Goal: Task Accomplishment & Management: Manage account settings

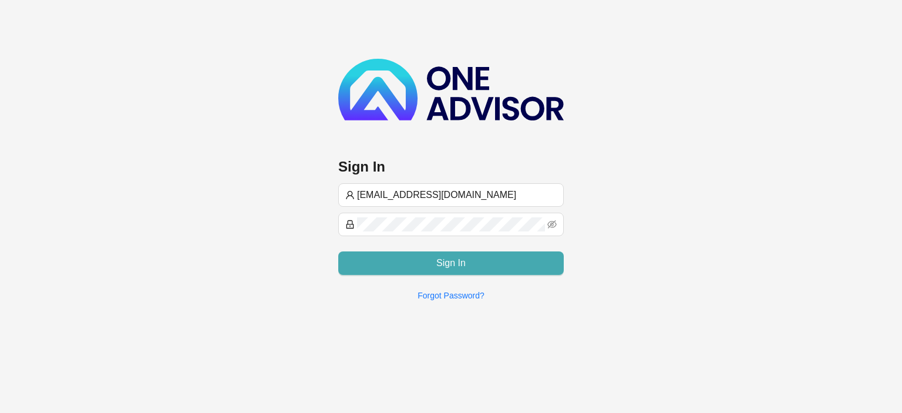
type input "[EMAIL_ADDRESS][DOMAIN_NAME]"
click at [418, 259] on button "Sign In" at bounding box center [450, 262] width 225 height 23
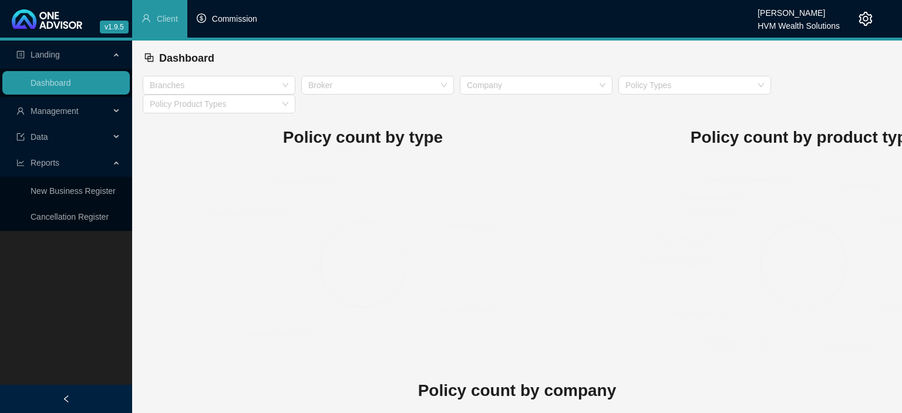
click at [241, 23] on span "Commission" at bounding box center [234, 18] width 45 height 9
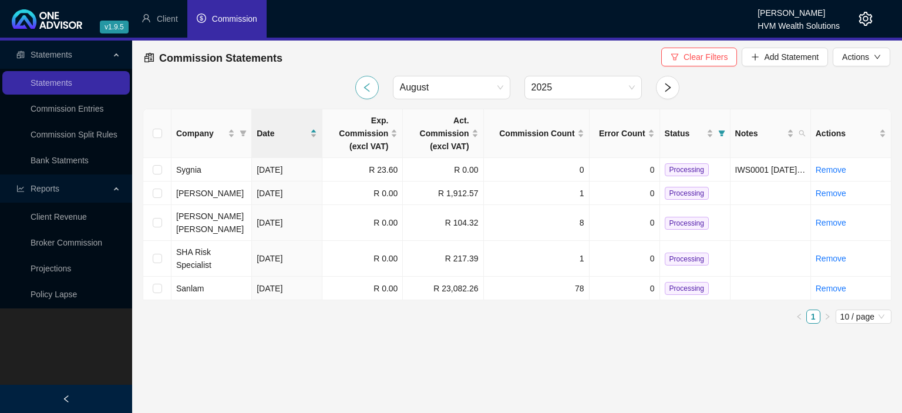
click at [365, 83] on icon "left" at bounding box center [367, 87] width 11 height 11
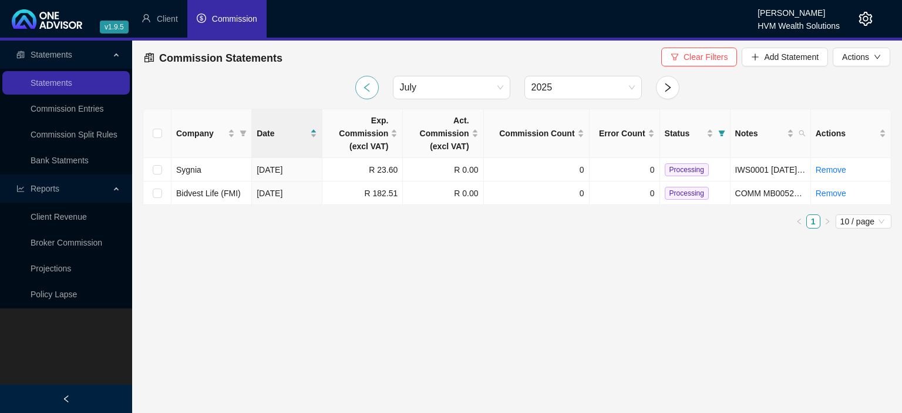
click at [365, 83] on icon "left" at bounding box center [367, 87] width 11 height 11
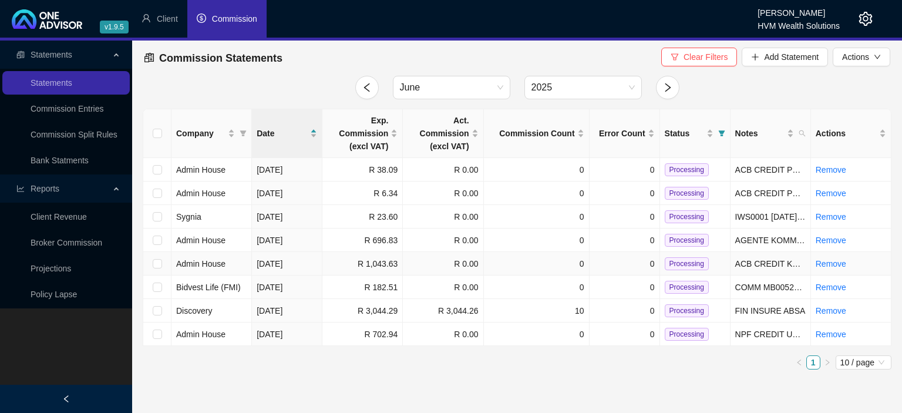
click at [225, 263] on td "Admin House" at bounding box center [211, 263] width 80 height 23
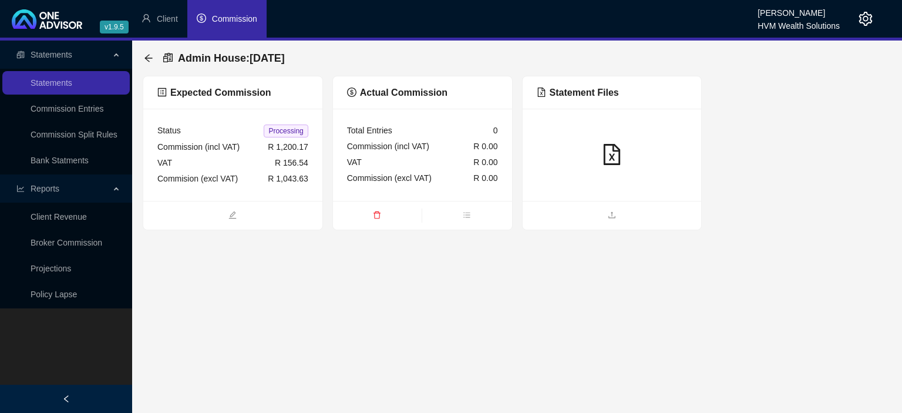
click at [213, 107] on div "Expected Commission" at bounding box center [232, 92] width 179 height 33
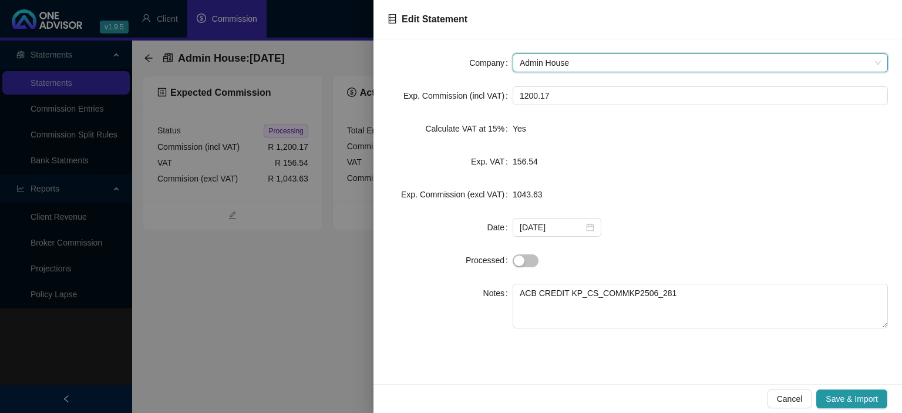
click at [278, 313] on div at bounding box center [451, 206] width 902 height 413
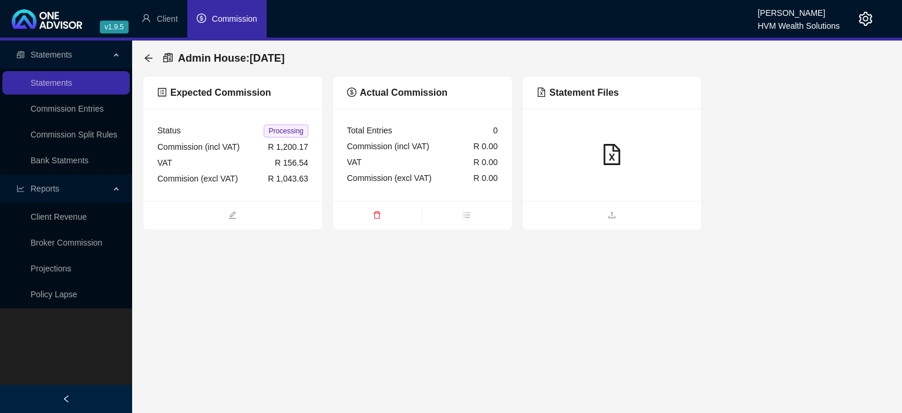
click at [142, 58] on div "Admin House : 2025-06-13 Expected Commission Status Processing Commission (incl…" at bounding box center [517, 136] width 770 height 190
click at [149, 61] on icon "arrow-left" at bounding box center [148, 57] width 9 height 9
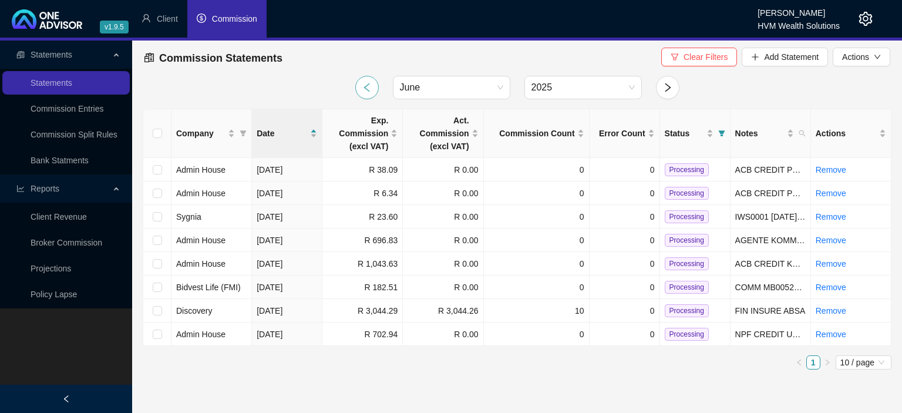
click at [367, 92] on icon "left" at bounding box center [367, 87] width 11 height 11
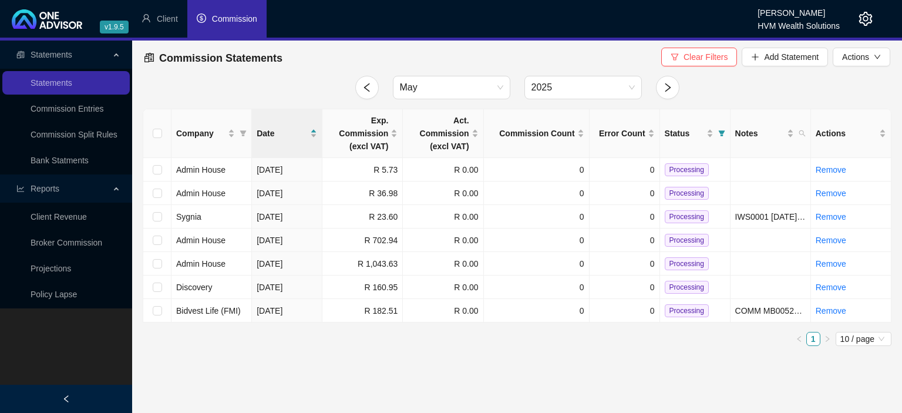
click at [863, 18] on icon "setting" at bounding box center [866, 19] width 14 height 14
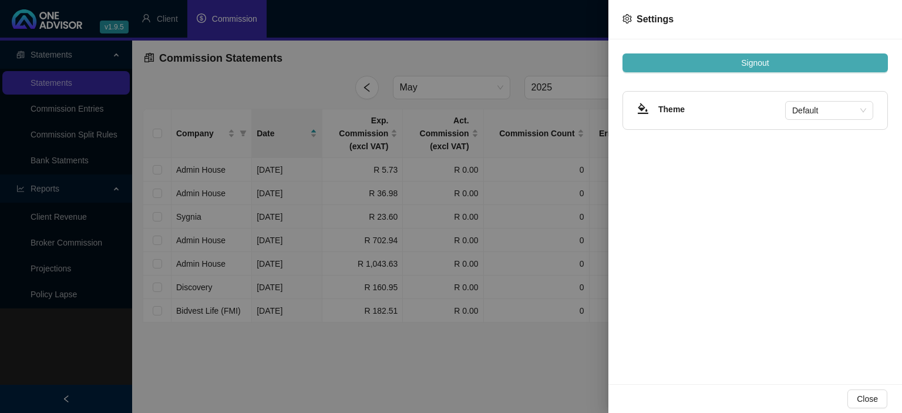
click at [716, 65] on button "Signout" at bounding box center [754, 62] width 265 height 19
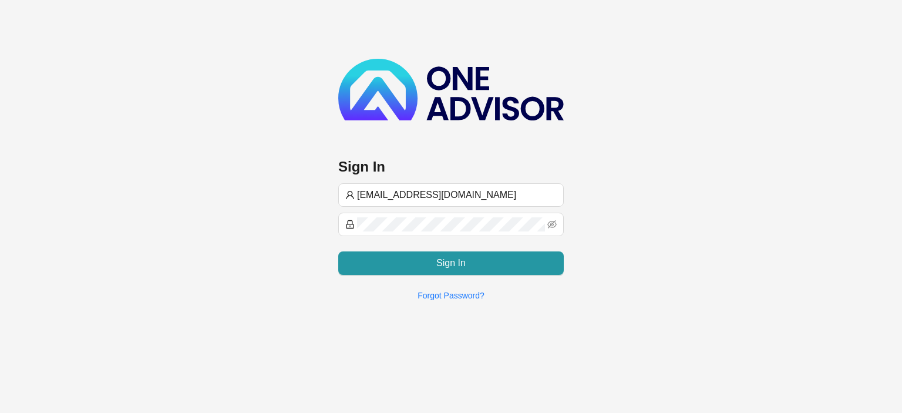
type input "[EMAIL_ADDRESS][DOMAIN_NAME]"
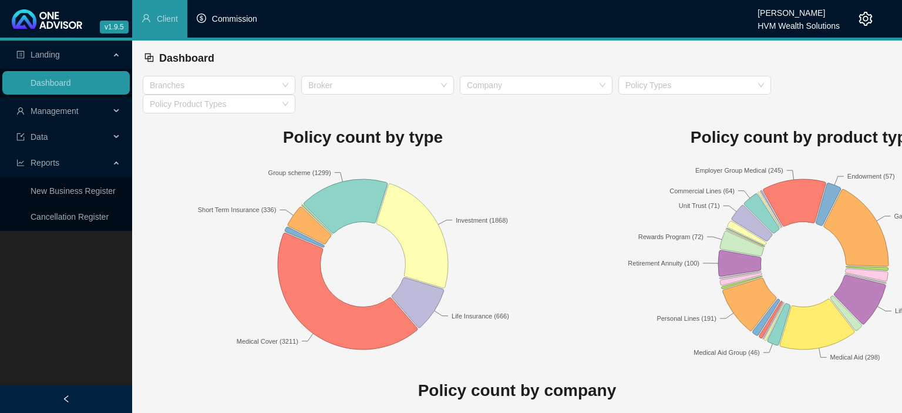
click at [226, 20] on span "Commission" at bounding box center [234, 18] width 45 height 9
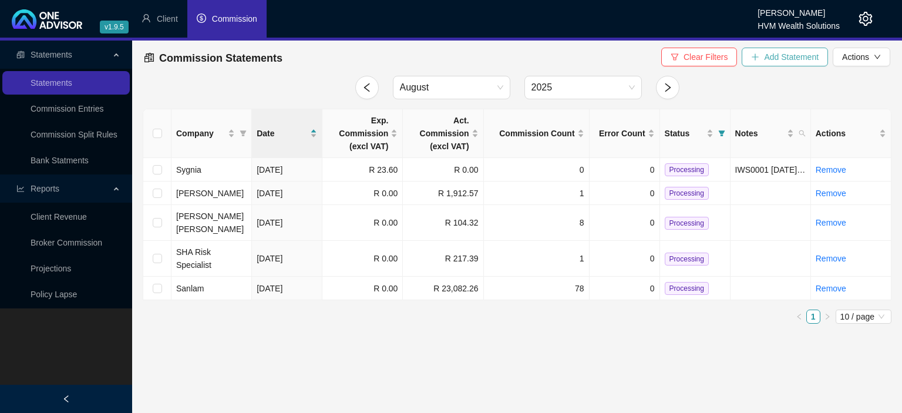
click at [763, 63] on button "Add Statement" at bounding box center [784, 57] width 86 height 19
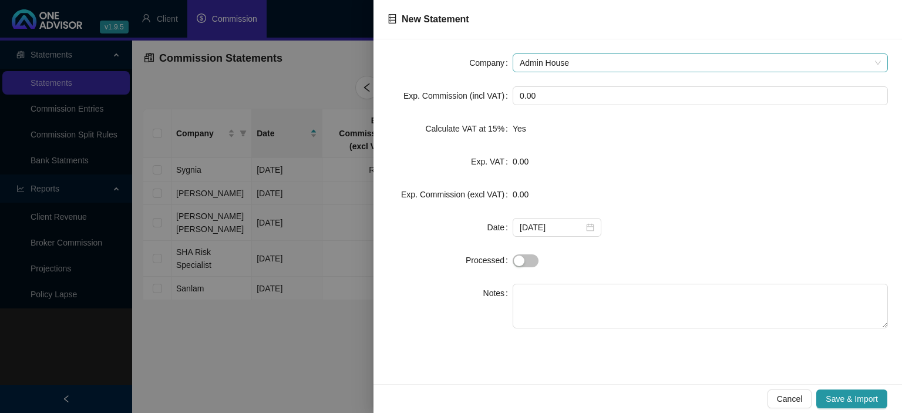
click at [598, 67] on span "Admin House" at bounding box center [699, 63] width 361 height 18
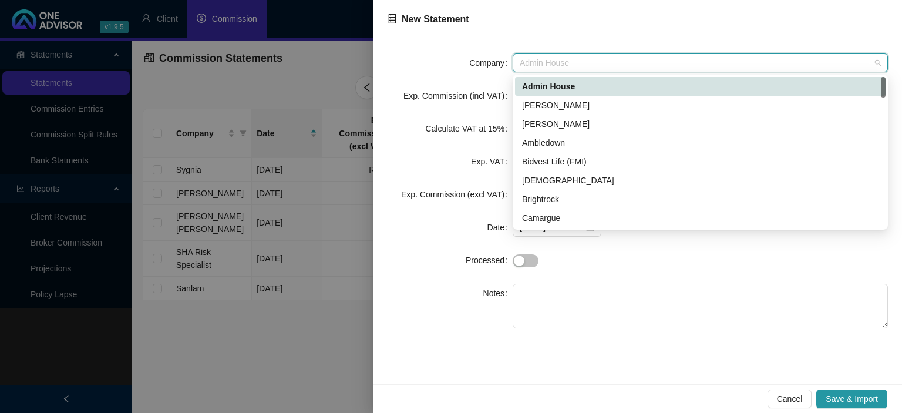
type input "k"
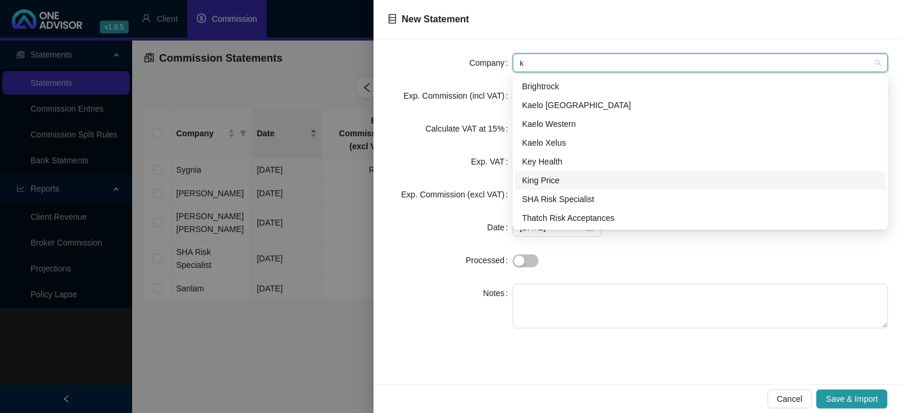
click at [542, 180] on div "King Price" at bounding box center [700, 180] width 356 height 13
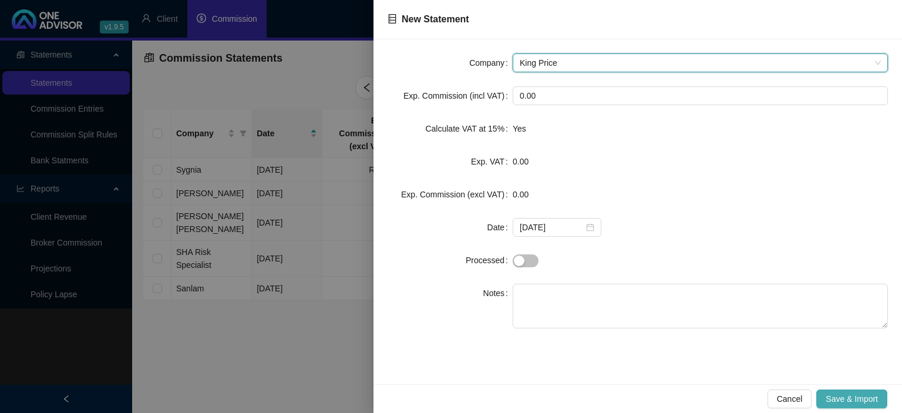
click at [829, 397] on span "Save & Import" at bounding box center [851, 398] width 52 height 13
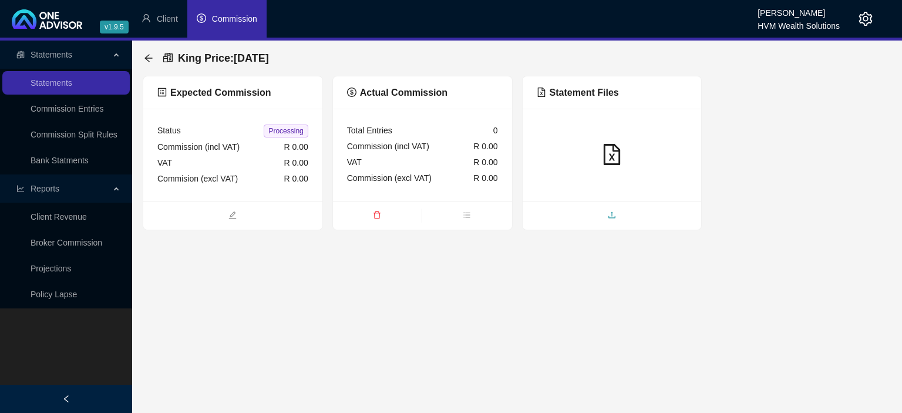
click at [602, 218] on span "upload" at bounding box center [611, 216] width 179 height 13
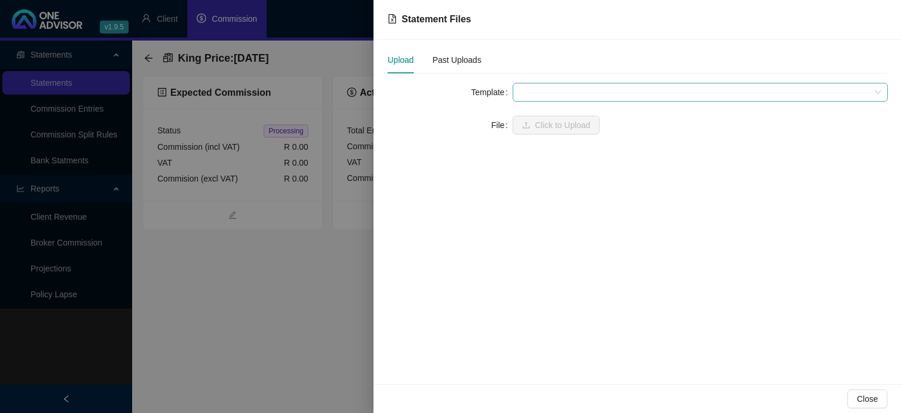
click at [555, 90] on span at bounding box center [699, 92] width 361 height 18
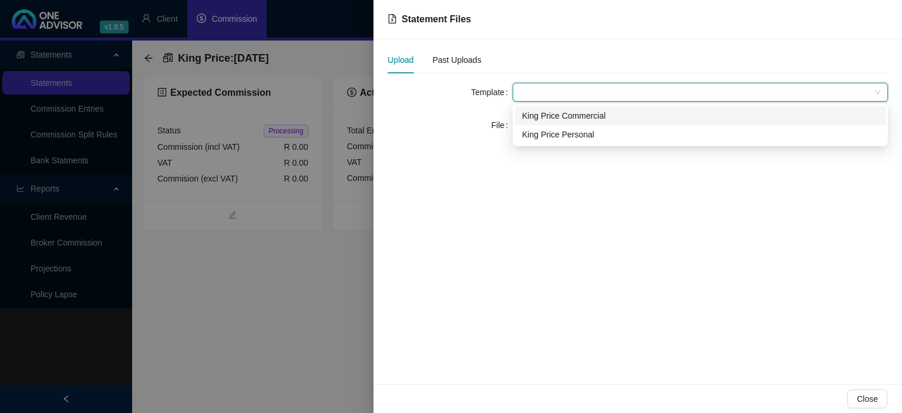
click at [551, 116] on div "King Price Commercial" at bounding box center [700, 115] width 356 height 13
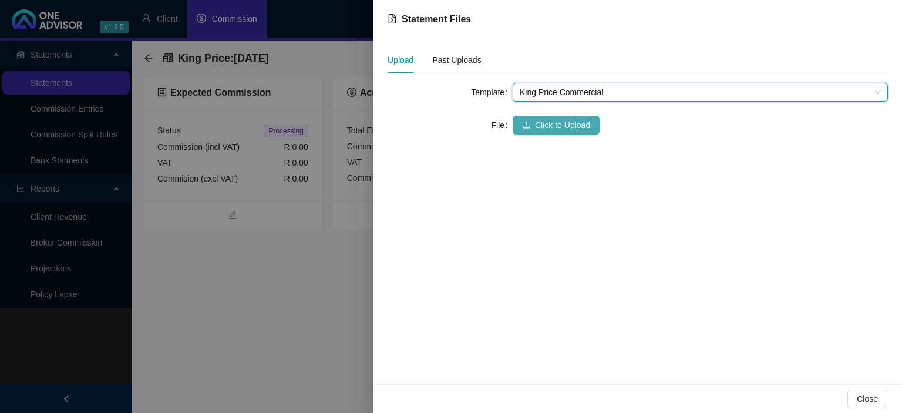
click at [546, 120] on span "Click to Upload" at bounding box center [562, 125] width 55 height 13
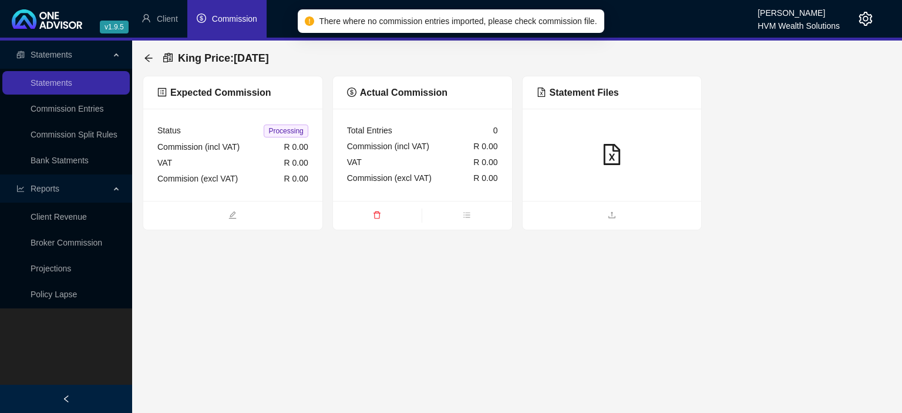
click at [379, 214] on icon "delete" at bounding box center [376, 215] width 7 height 8
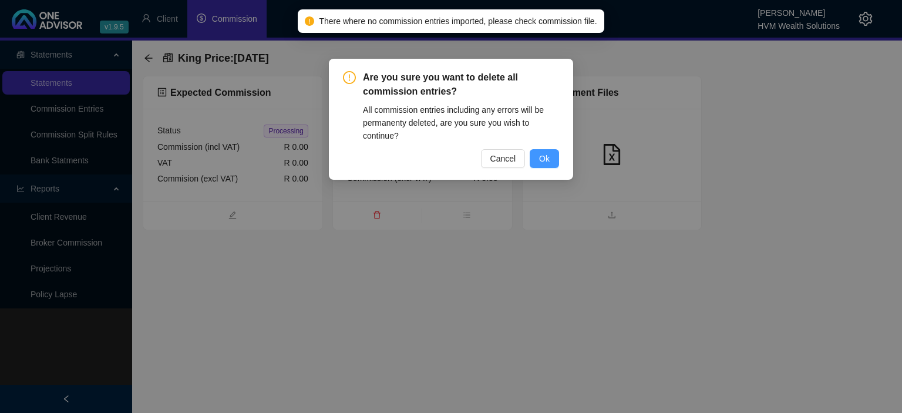
click at [548, 165] on span "Ok" at bounding box center [544, 158] width 11 height 13
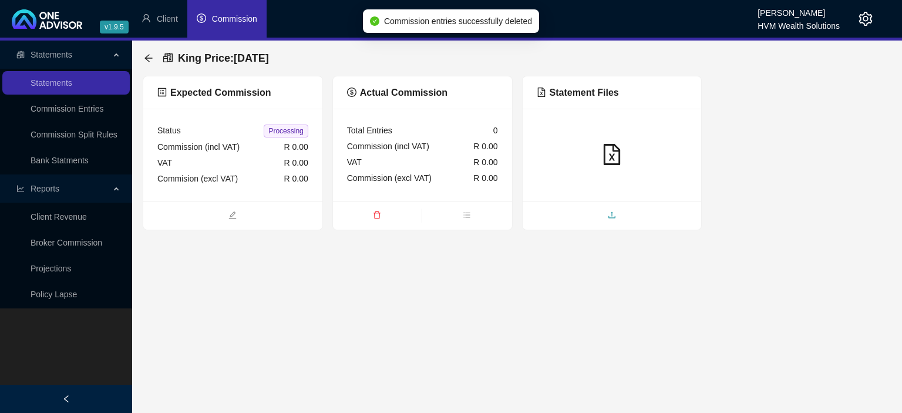
click at [613, 217] on icon "upload" at bounding box center [612, 215] width 8 height 8
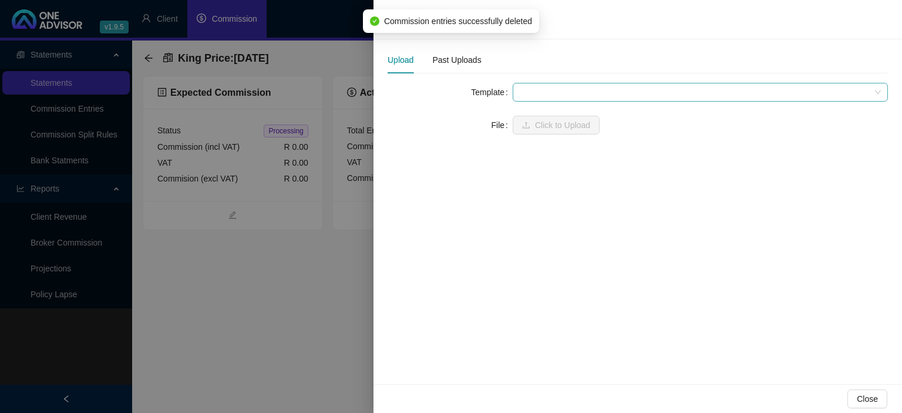
click at [558, 92] on span at bounding box center [699, 92] width 361 height 18
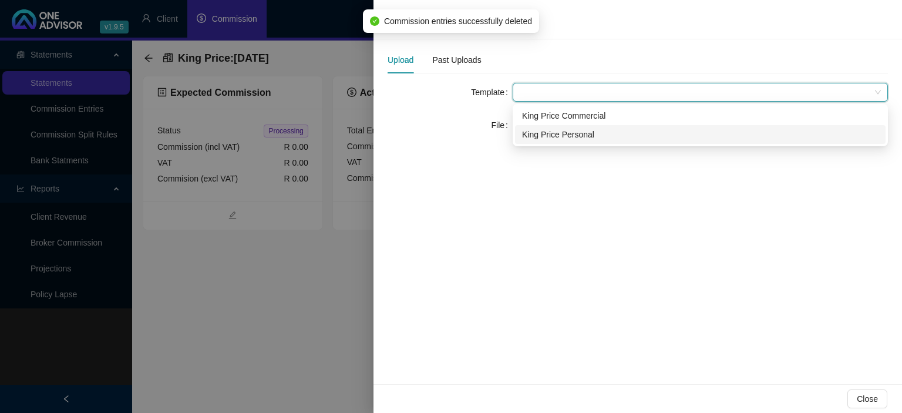
click at [551, 136] on div "King Price Personal" at bounding box center [700, 134] width 356 height 13
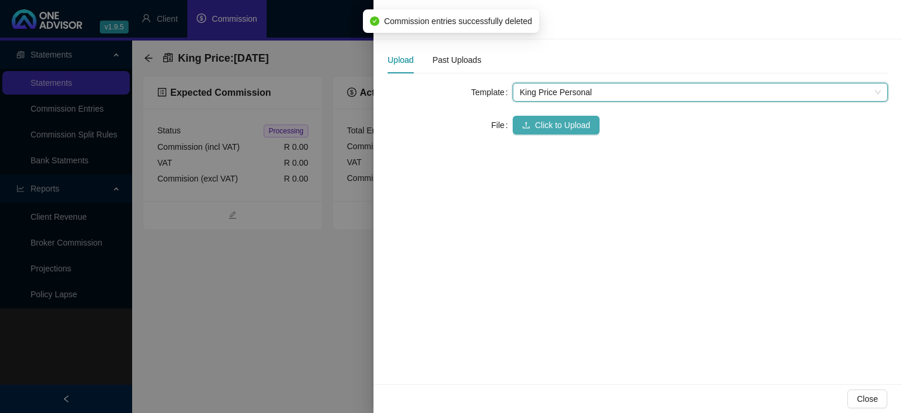
click at [541, 123] on span "Click to Upload" at bounding box center [562, 125] width 55 height 13
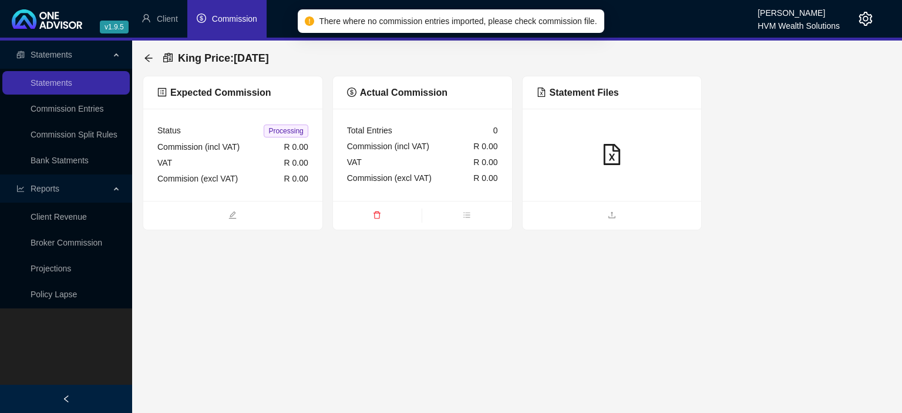
click at [376, 212] on icon "delete" at bounding box center [376, 215] width 7 height 8
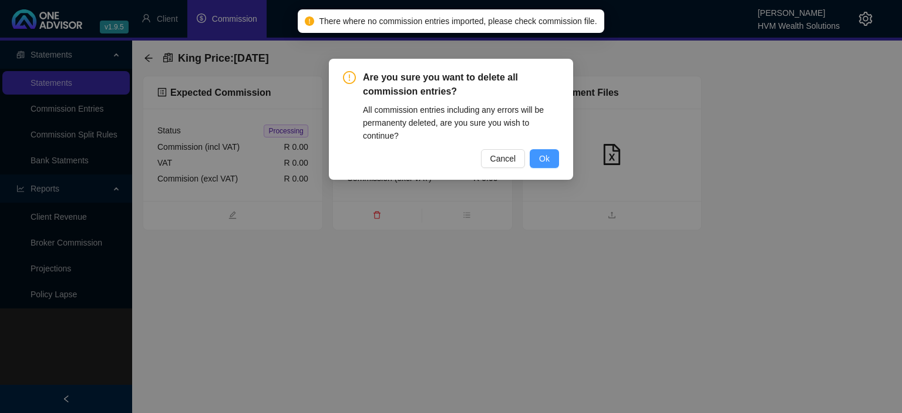
click at [534, 157] on button "Ok" at bounding box center [543, 158] width 29 height 19
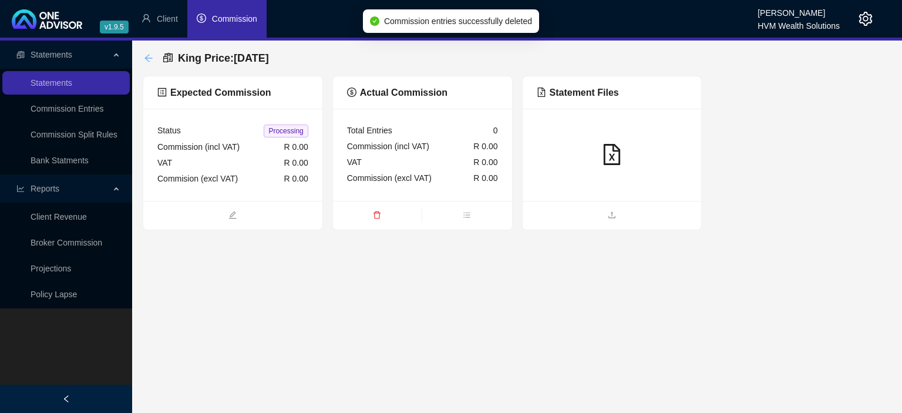
click at [149, 58] on icon "arrow-left" at bounding box center [148, 57] width 9 height 9
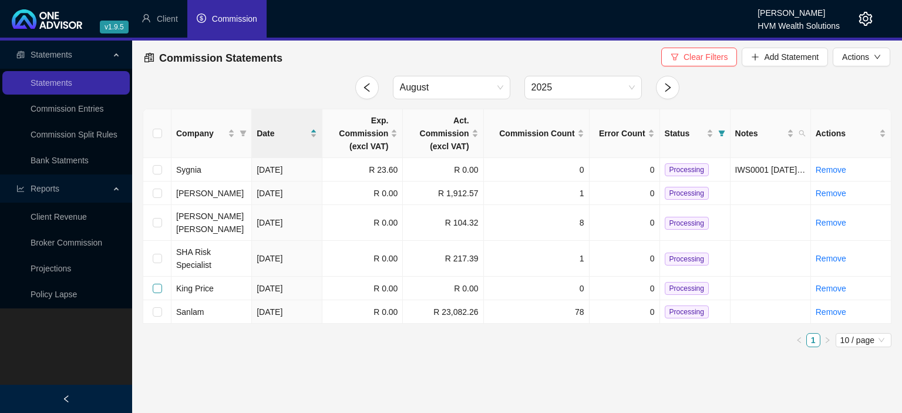
click at [157, 284] on input "checkbox" at bounding box center [157, 288] width 9 height 9
checkbox input "true"
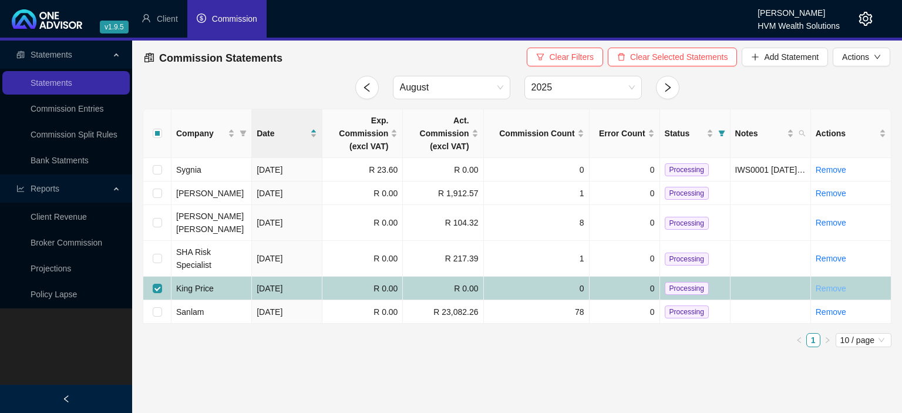
click at [824, 284] on link "Remove" at bounding box center [830, 288] width 31 height 9
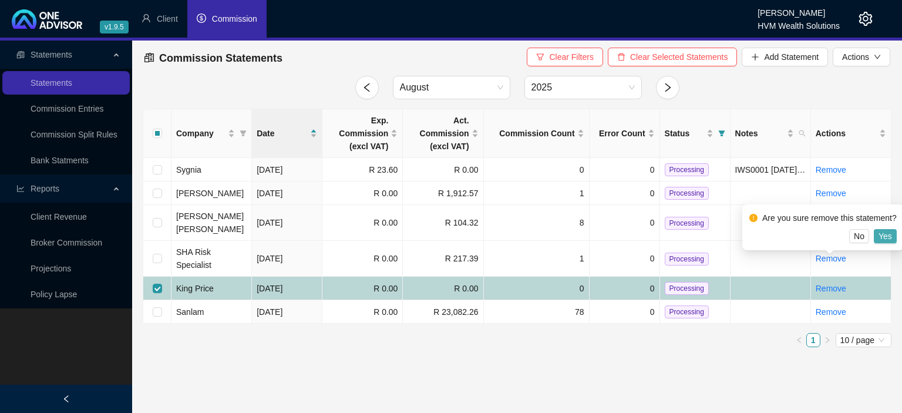
click at [879, 234] on span "Yes" at bounding box center [885, 236] width 14 height 13
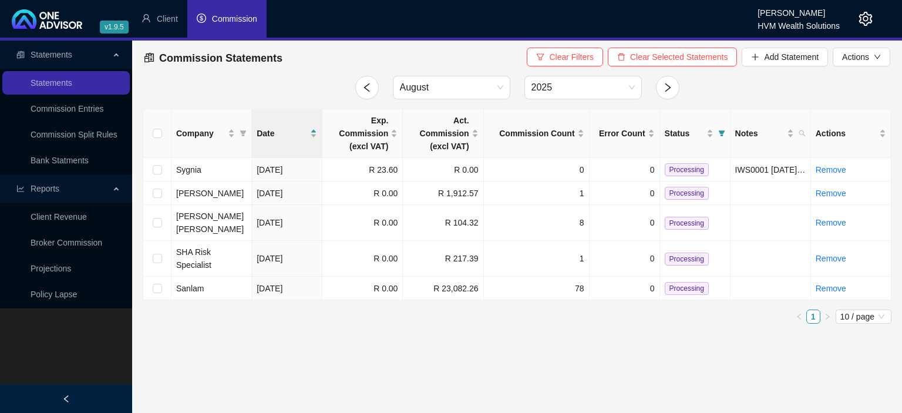
click at [861, 21] on icon "setting" at bounding box center [865, 19] width 14 height 14
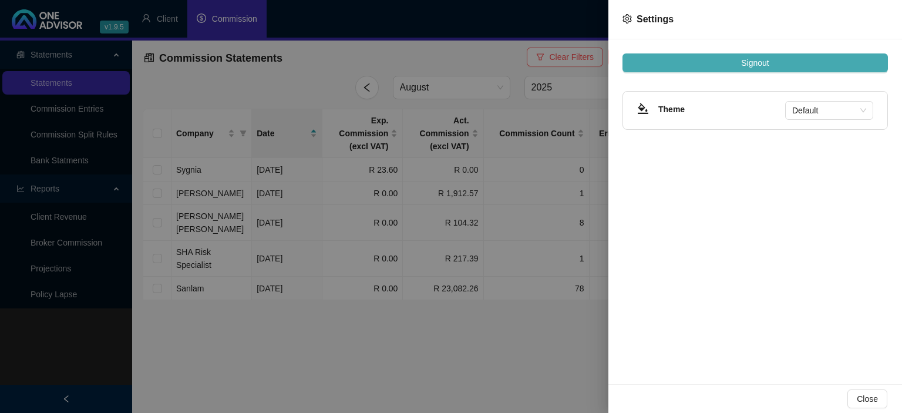
click at [758, 62] on span "Signout" at bounding box center [755, 62] width 28 height 13
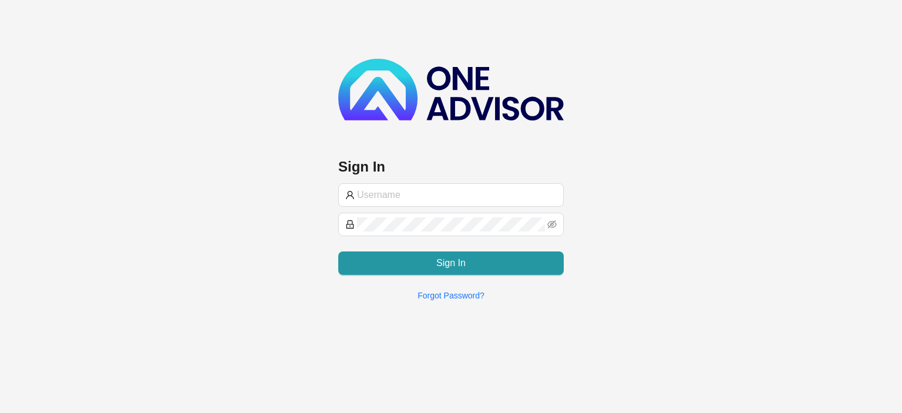
type input "[EMAIL_ADDRESS][DOMAIN_NAME]"
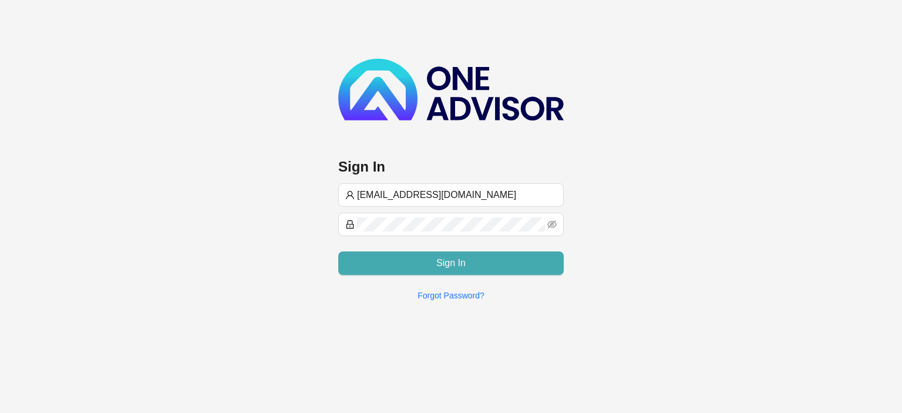
type input "[EMAIL_ADDRESS][DOMAIN_NAME]"
click at [407, 261] on button "Sign In" at bounding box center [450, 262] width 225 height 23
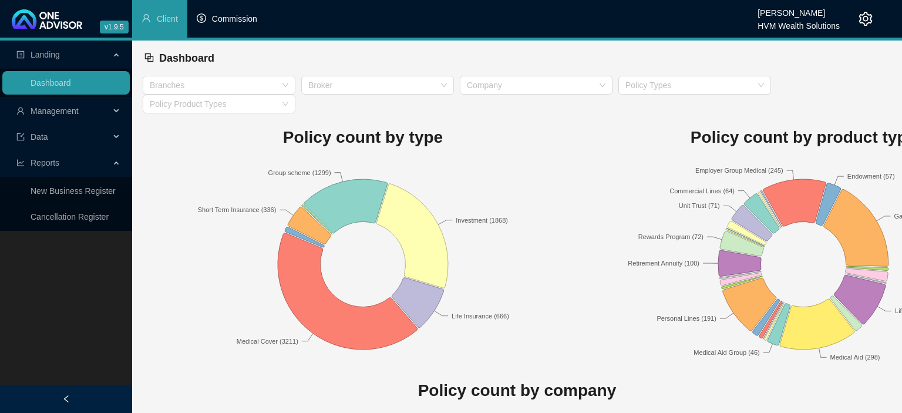
click at [235, 14] on span "Commission" at bounding box center [234, 18] width 45 height 9
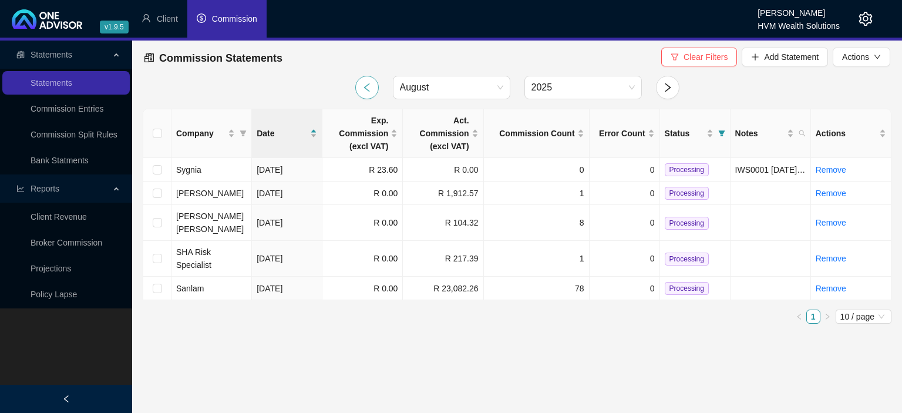
click at [365, 86] on icon "left" at bounding box center [367, 87] width 11 height 11
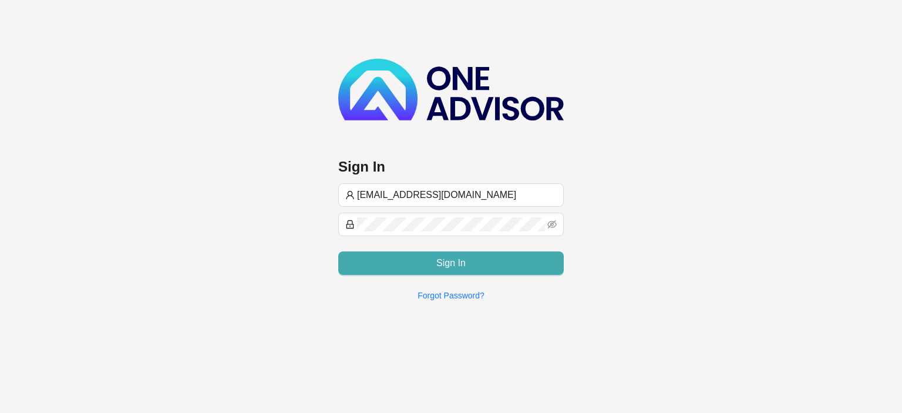
type input "[EMAIL_ADDRESS][DOMAIN_NAME]"
click at [421, 254] on button "Sign In" at bounding box center [450, 262] width 225 height 23
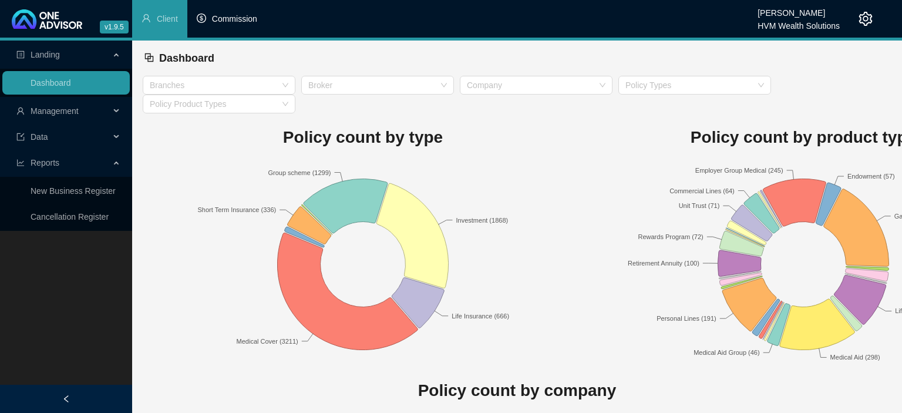
click at [249, 21] on span "Commission" at bounding box center [234, 18] width 45 height 9
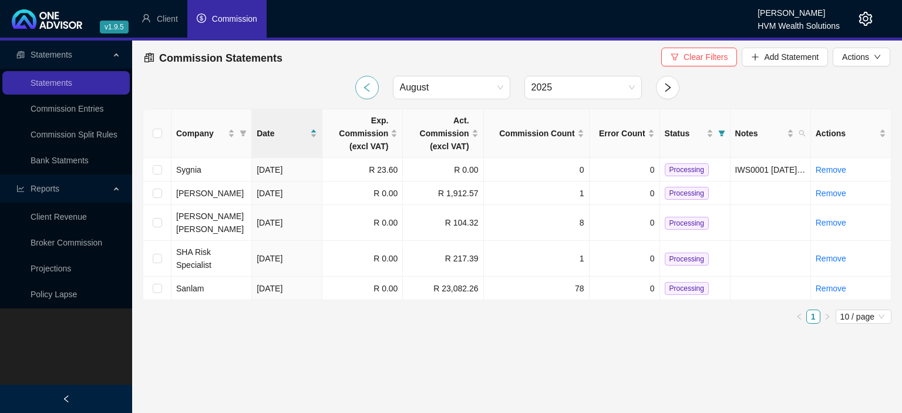
click at [362, 86] on icon "left" at bounding box center [367, 87] width 11 height 11
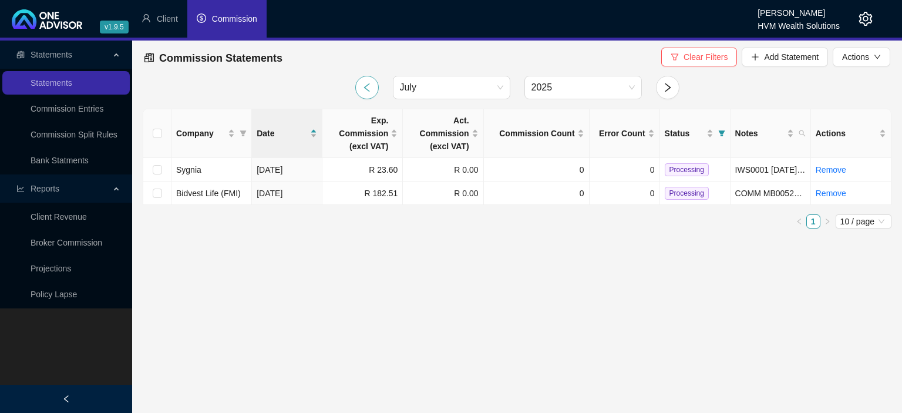
click at [362, 86] on icon "left" at bounding box center [367, 87] width 11 height 11
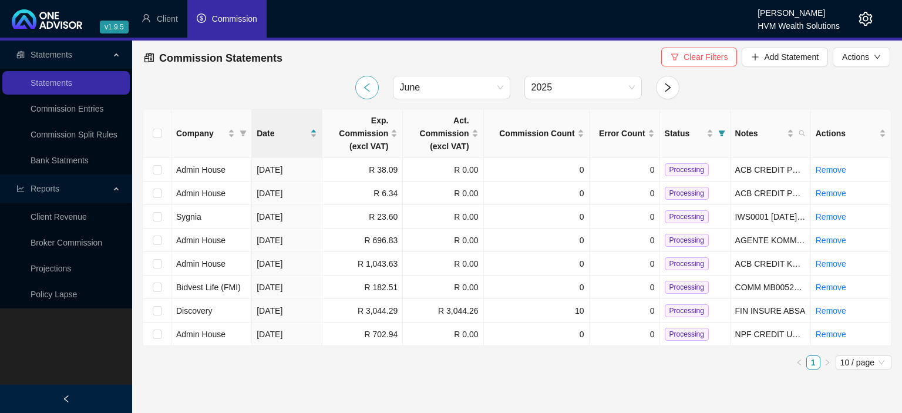
click at [362, 86] on icon "left" at bounding box center [367, 87] width 11 height 11
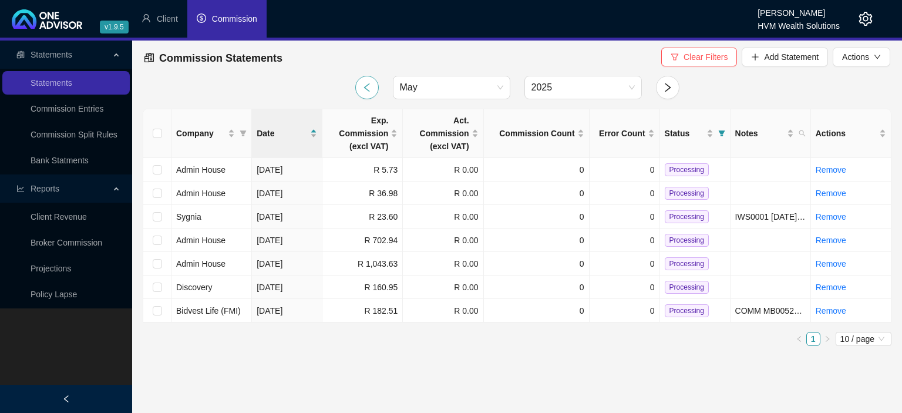
click at [362, 86] on icon "left" at bounding box center [367, 87] width 11 height 11
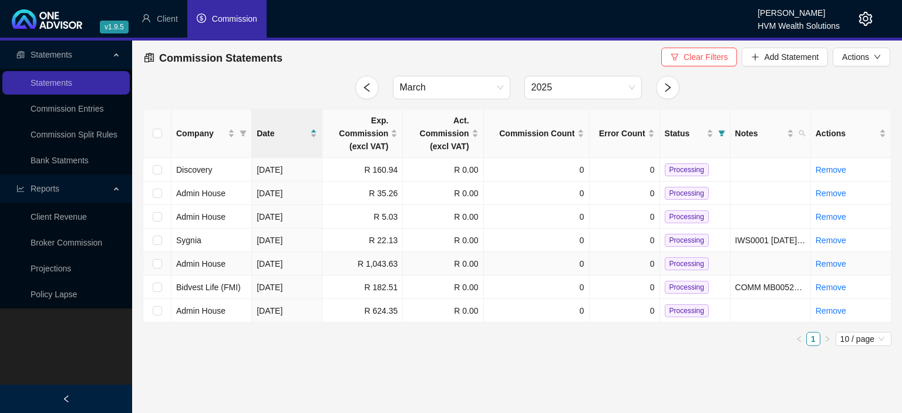
click at [221, 261] on span "Admin House" at bounding box center [200, 263] width 49 height 9
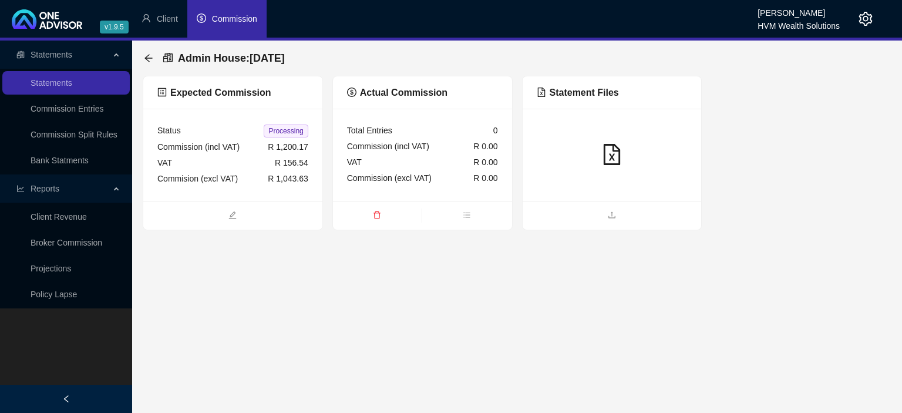
click at [215, 72] on div "Admin House : 2025-03-14" at bounding box center [517, 58] width 748 height 35
click at [212, 62] on span "Admin House" at bounding box center [212, 58] width 68 height 12
click at [230, 194] on div "Status Processing Commission (incl VAT) R 1,200.17 VAT R 156.54 Commision (excl…" at bounding box center [232, 155] width 179 height 92
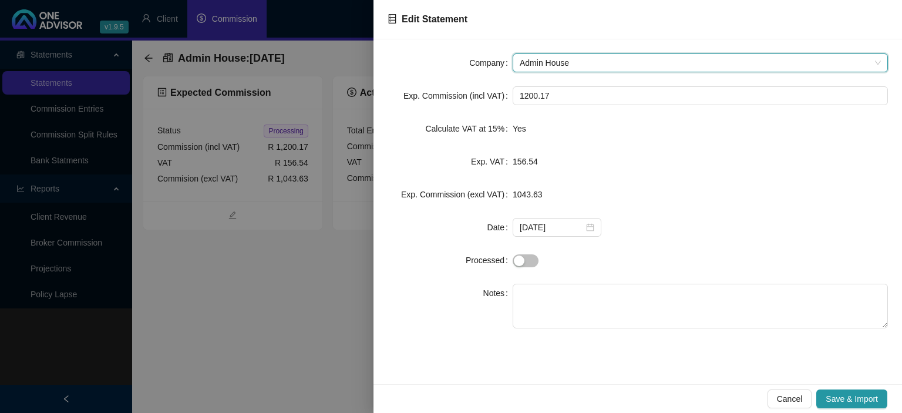
click at [569, 63] on span "Admin House" at bounding box center [699, 63] width 361 height 18
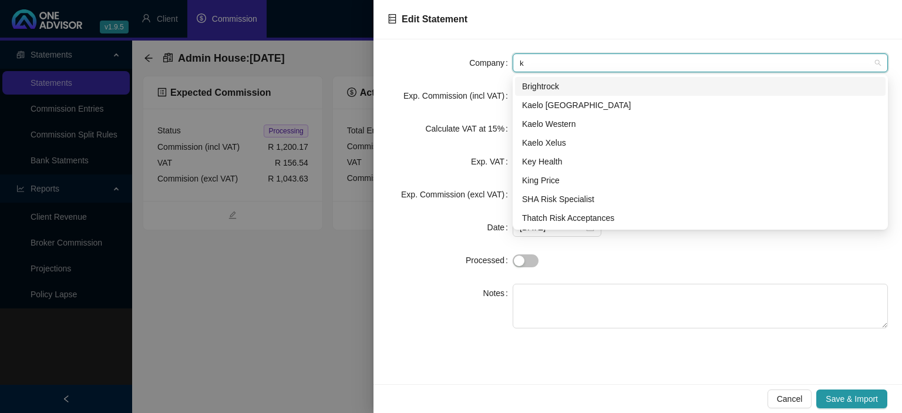
type input "ki"
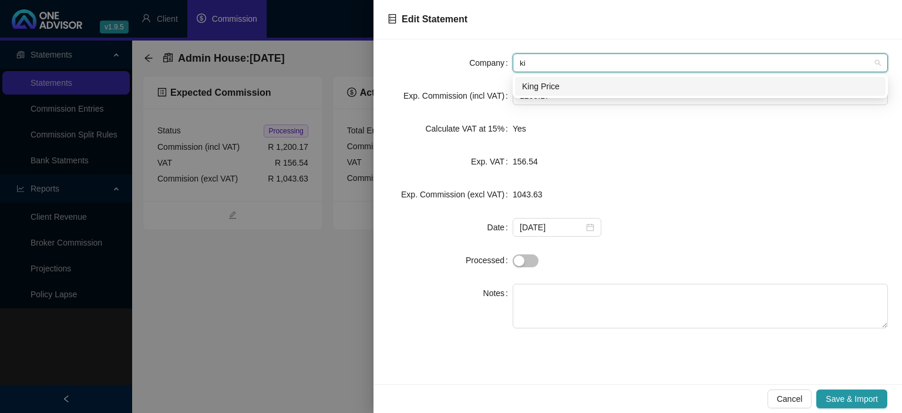
click at [563, 81] on div "King Price" at bounding box center [700, 86] width 356 height 13
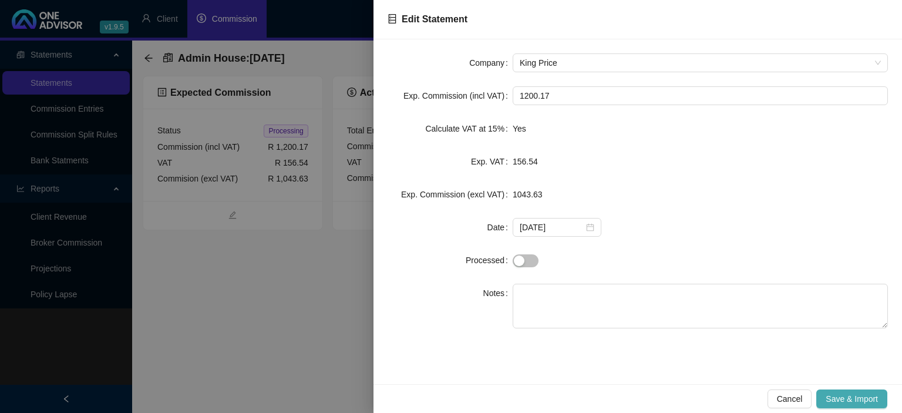
click at [826, 393] on span "Save & Import" at bounding box center [851, 398] width 52 height 13
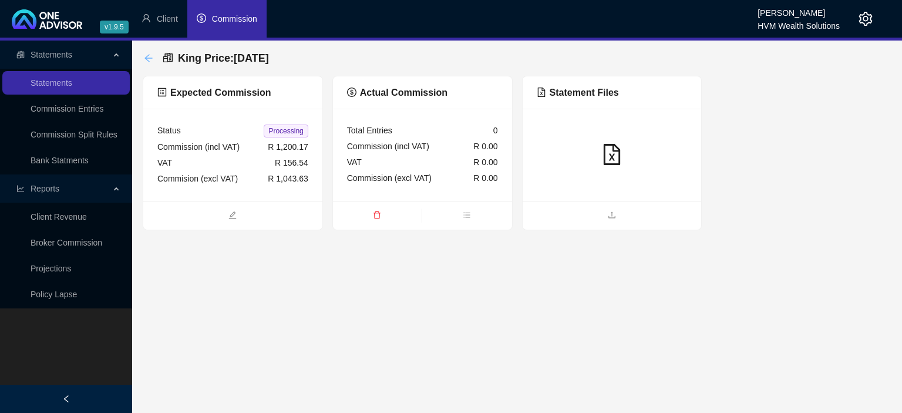
click at [144, 59] on icon "arrow-left" at bounding box center [148, 57] width 9 height 9
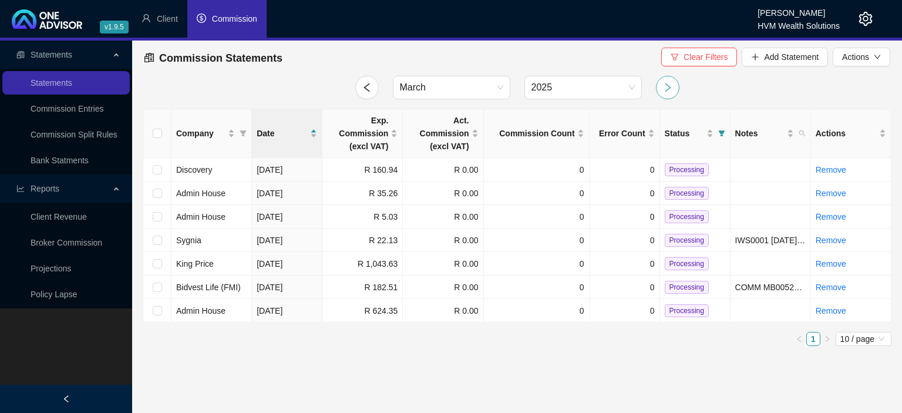
click at [663, 90] on icon "right" at bounding box center [667, 87] width 11 height 11
click at [216, 264] on span "Admin House" at bounding box center [200, 263] width 49 height 9
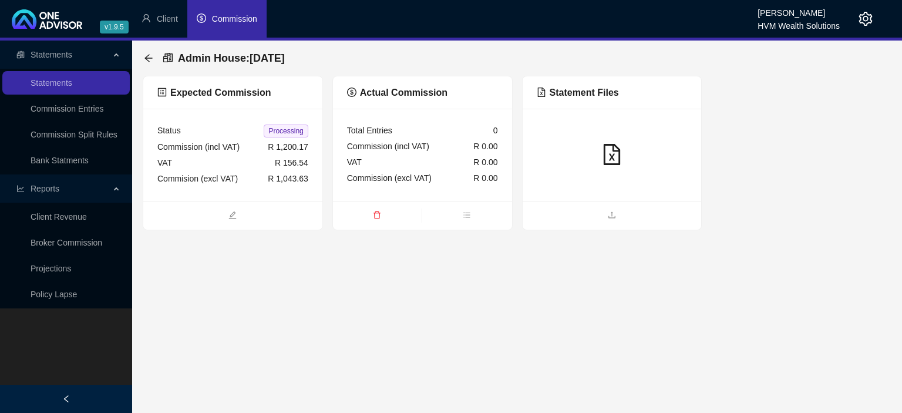
click at [214, 119] on div "Status Processing Commission (incl VAT) R 1,200.17 VAT R 156.54 Commision (excl…" at bounding box center [232, 155] width 179 height 92
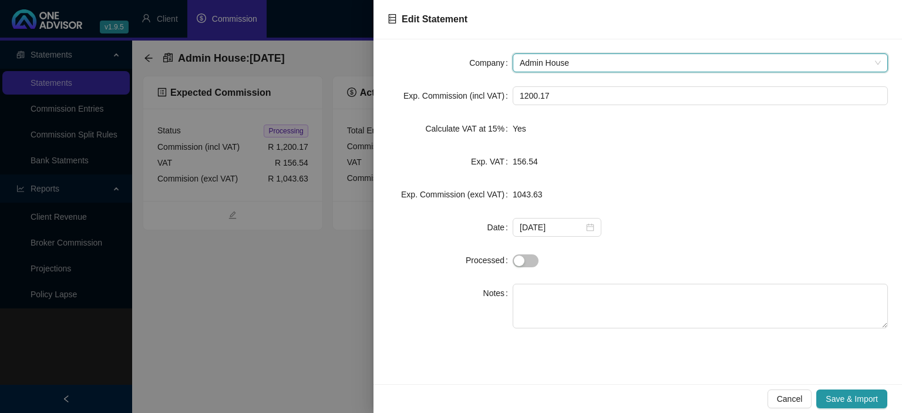
click at [541, 60] on span "Admin House" at bounding box center [699, 63] width 361 height 18
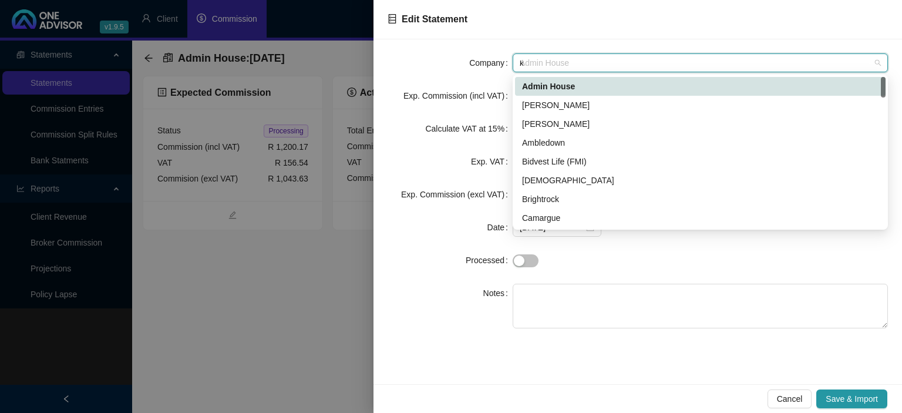
type input "ki"
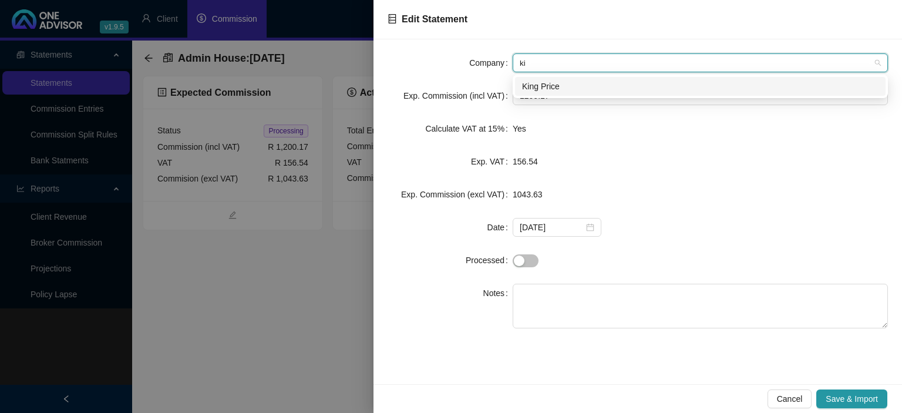
click at [544, 89] on div "King Price" at bounding box center [700, 86] width 356 height 13
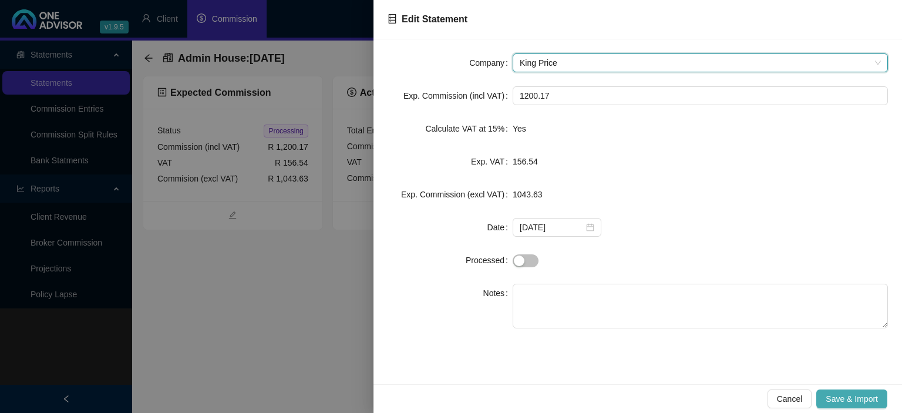
click at [835, 396] on span "Save & Import" at bounding box center [851, 398] width 52 height 13
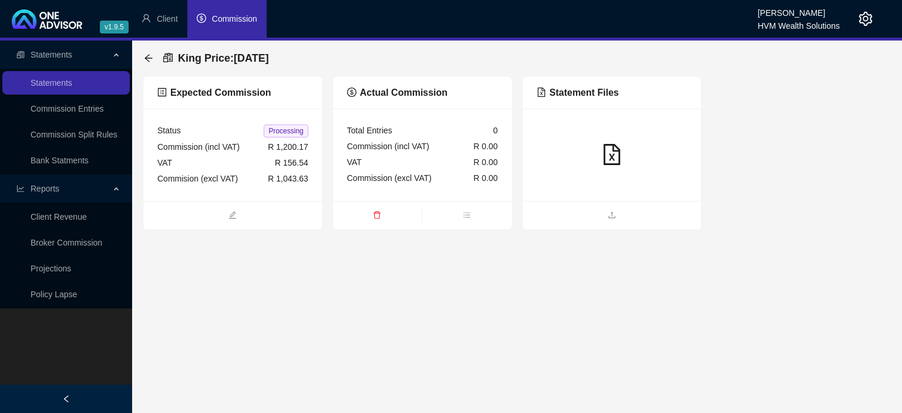
click at [144, 62] on div "King Price : 2025-04-15" at bounding box center [517, 58] width 748 height 35
click at [146, 58] on icon "arrow-left" at bounding box center [148, 58] width 8 height 8
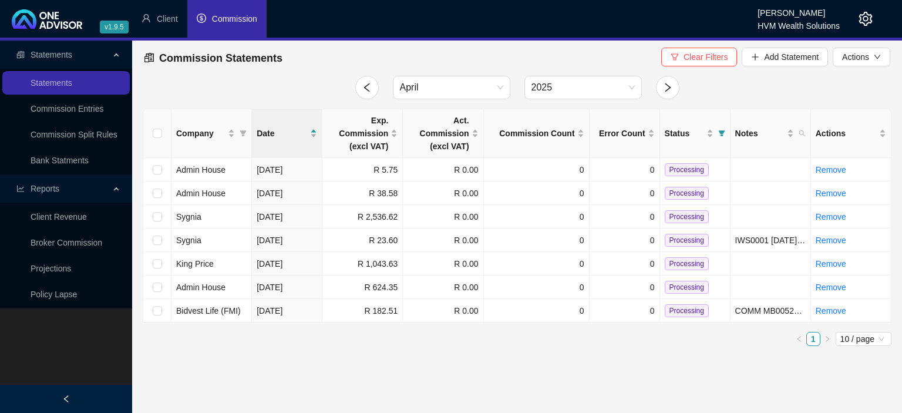
click at [680, 88] on div at bounding box center [668, 87] width 38 height 23
click at [672, 87] on icon "right" at bounding box center [667, 87] width 11 height 11
click at [204, 265] on span "Admin House" at bounding box center [200, 263] width 49 height 9
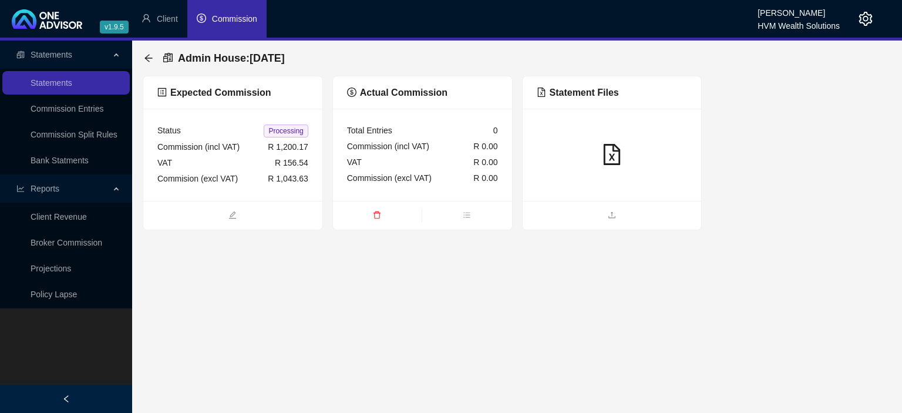
click at [311, 72] on div "Admin House : 2025-05-15" at bounding box center [517, 58] width 748 height 35
click at [234, 70] on div "Admin House : 2025-05-15" at bounding box center [517, 58] width 746 height 26
click at [149, 58] on icon "arrow-left" at bounding box center [148, 57] width 9 height 9
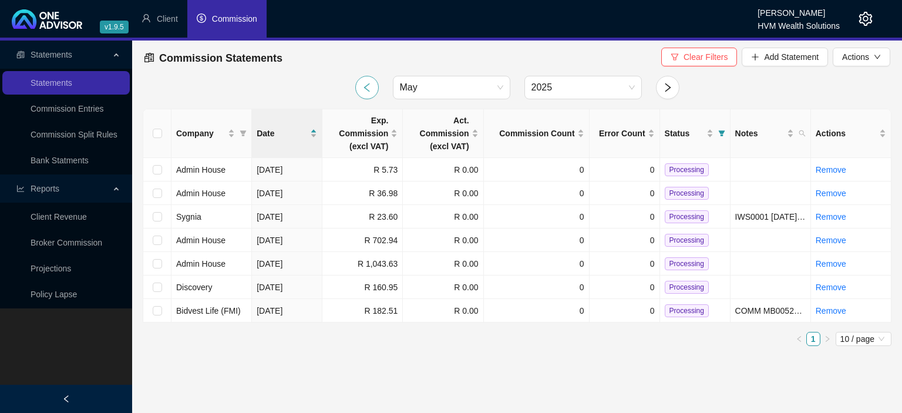
click at [372, 86] on icon "left" at bounding box center [367, 87] width 11 height 11
click at [663, 89] on icon "right" at bounding box center [667, 87] width 11 height 11
click at [217, 259] on span "Admin House" at bounding box center [200, 263] width 49 height 9
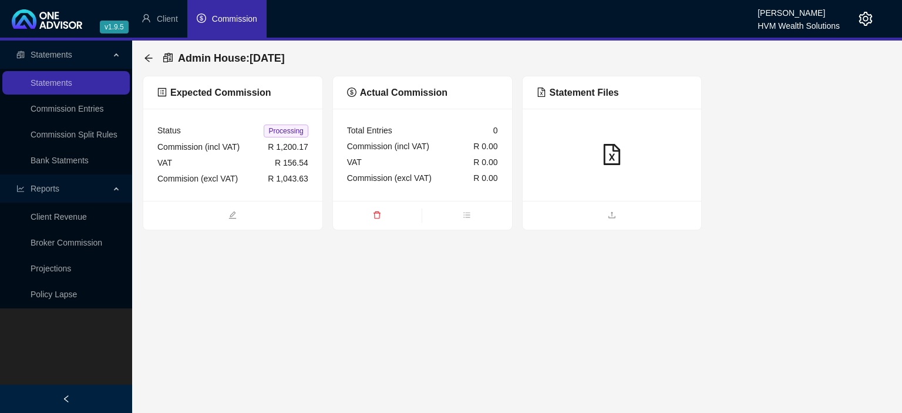
click at [254, 203] on ul at bounding box center [232, 215] width 179 height 29
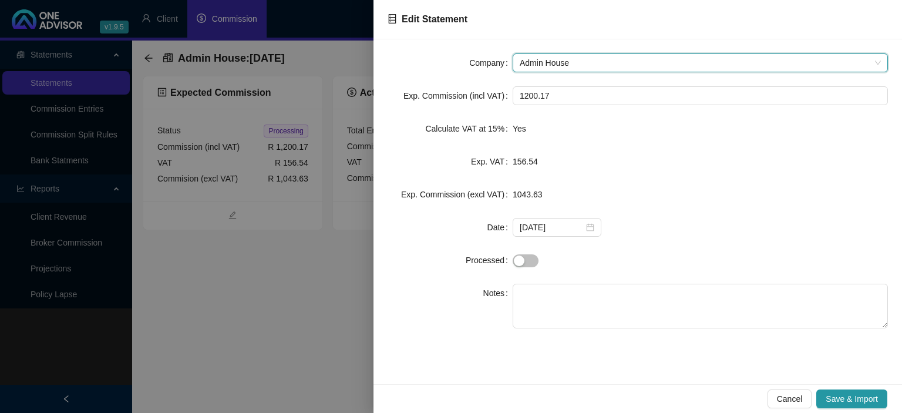
click at [559, 66] on span "Admin House" at bounding box center [699, 63] width 361 height 18
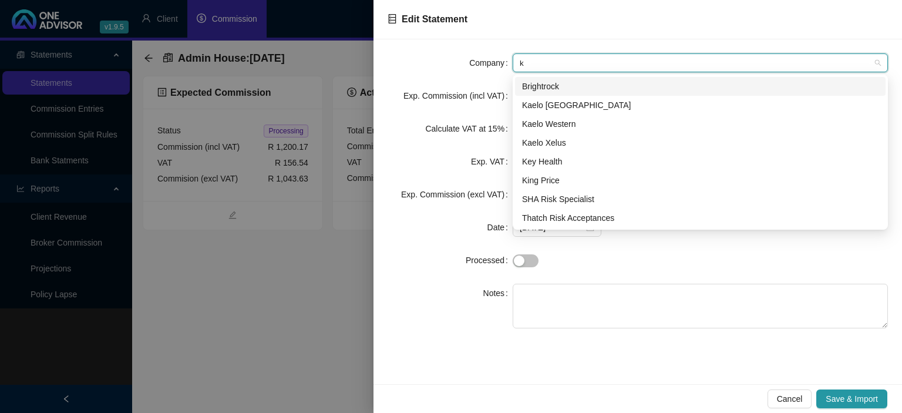
type input "ki"
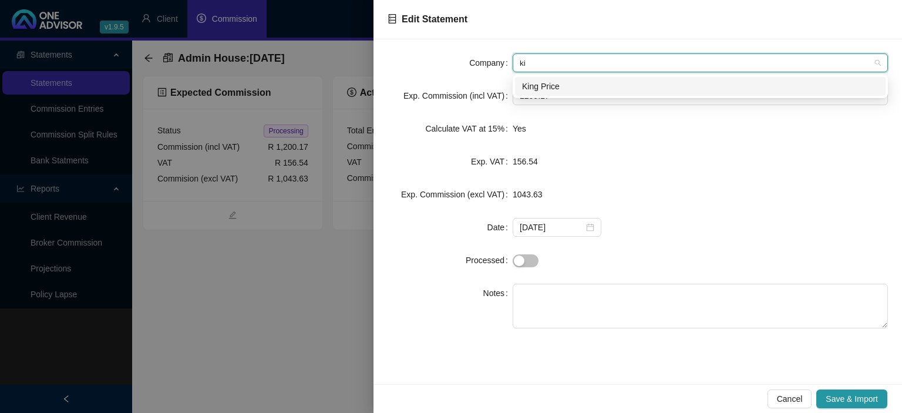
click at [562, 88] on div "King Price" at bounding box center [700, 86] width 356 height 13
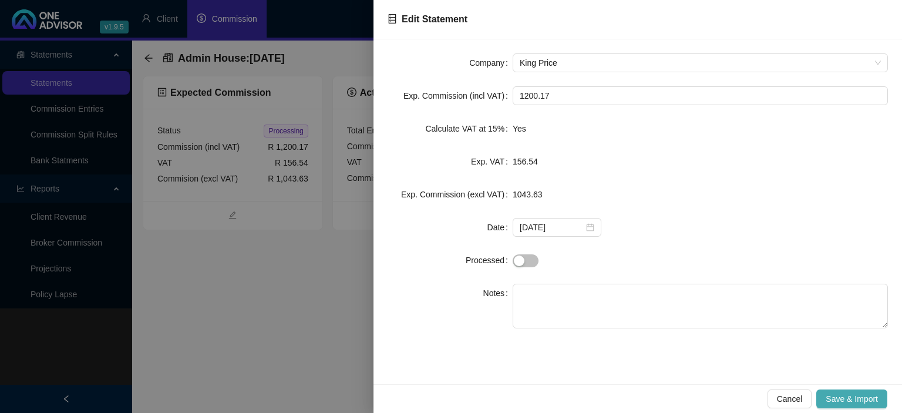
click at [833, 400] on span "Save & Import" at bounding box center [851, 398] width 52 height 13
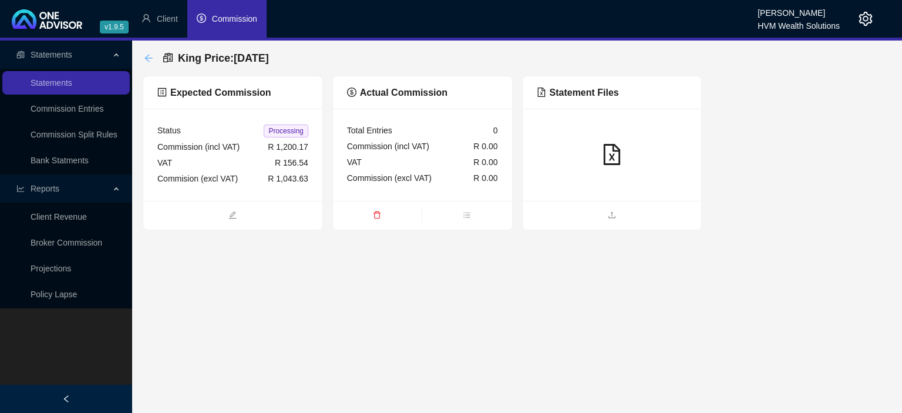
click at [149, 60] on icon "arrow-left" at bounding box center [148, 57] width 9 height 9
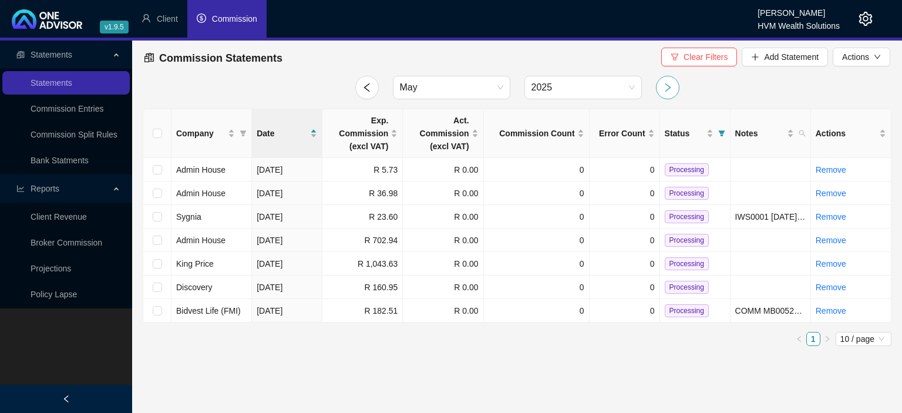
click at [668, 90] on icon "right" at bounding box center [667, 87] width 11 height 11
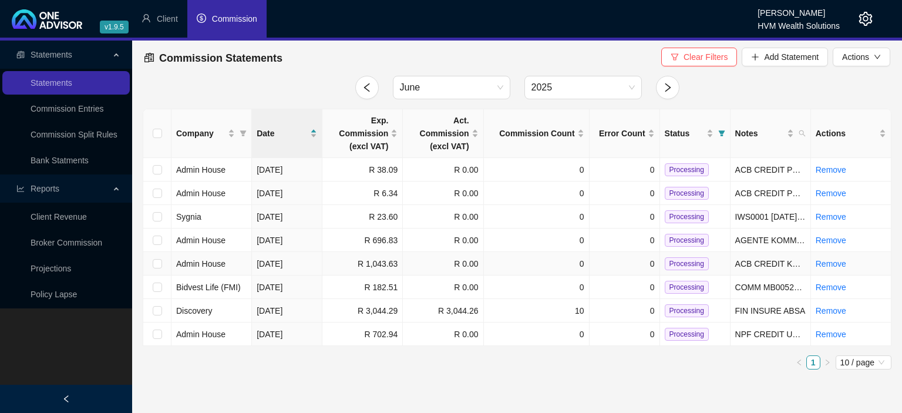
click at [215, 264] on span "Admin House" at bounding box center [200, 263] width 49 height 9
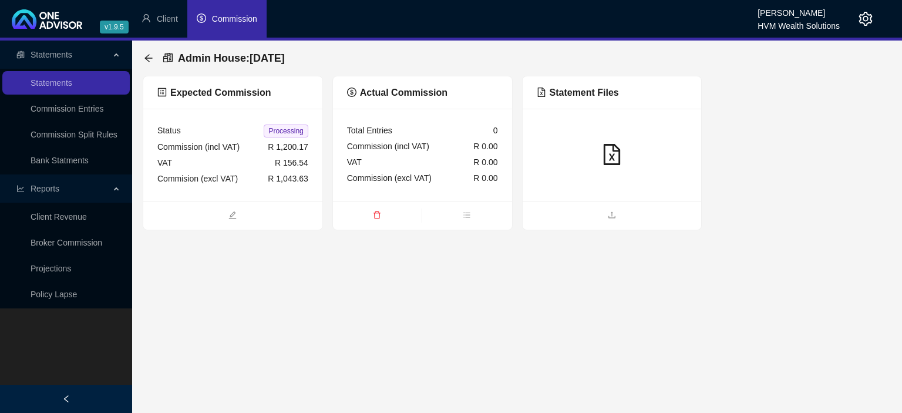
click at [236, 193] on div "Status Processing Commission (incl VAT) R 1,200.17 VAT R 156.54 Commision (excl…" at bounding box center [232, 155] width 179 height 92
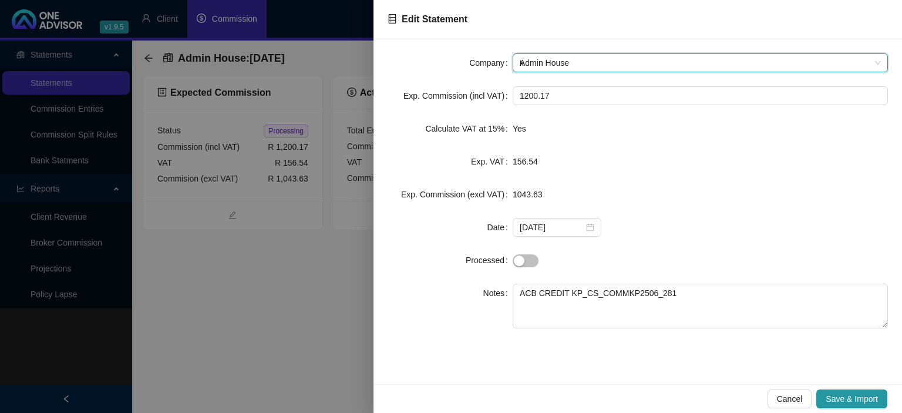
type input "ki"
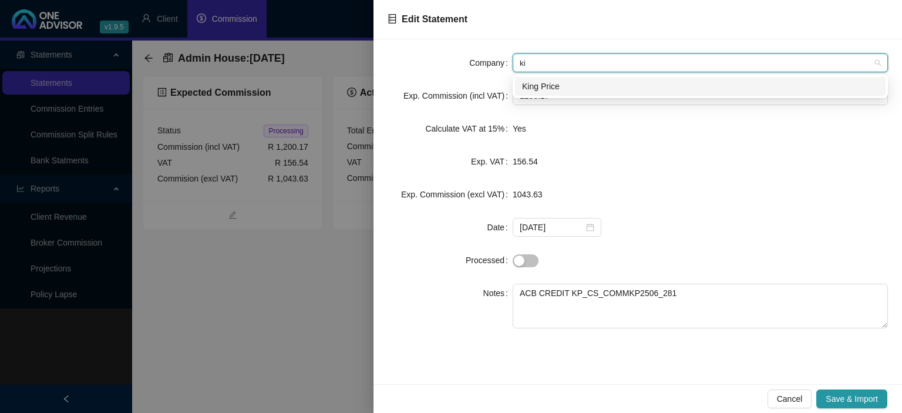
click at [541, 83] on div "King Price" at bounding box center [700, 86] width 356 height 13
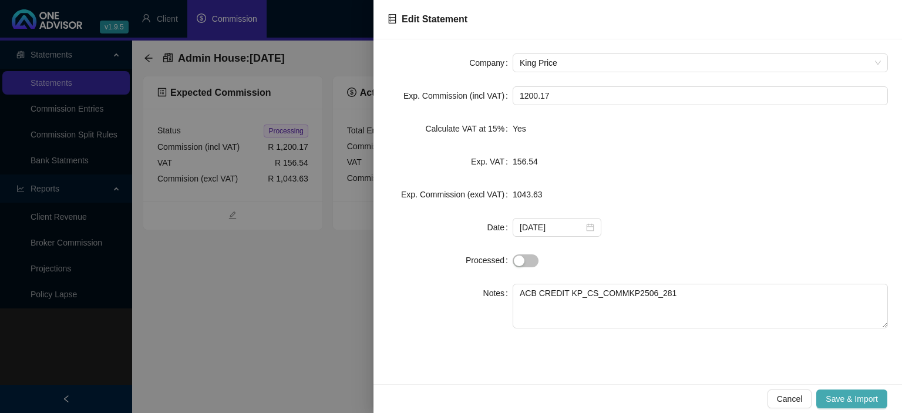
click at [839, 398] on span "Save & Import" at bounding box center [851, 398] width 52 height 13
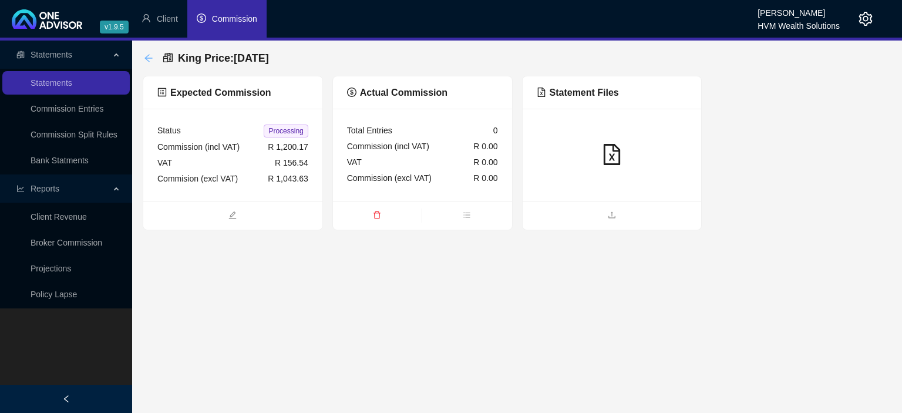
click at [148, 60] on icon "arrow-left" at bounding box center [148, 58] width 8 height 8
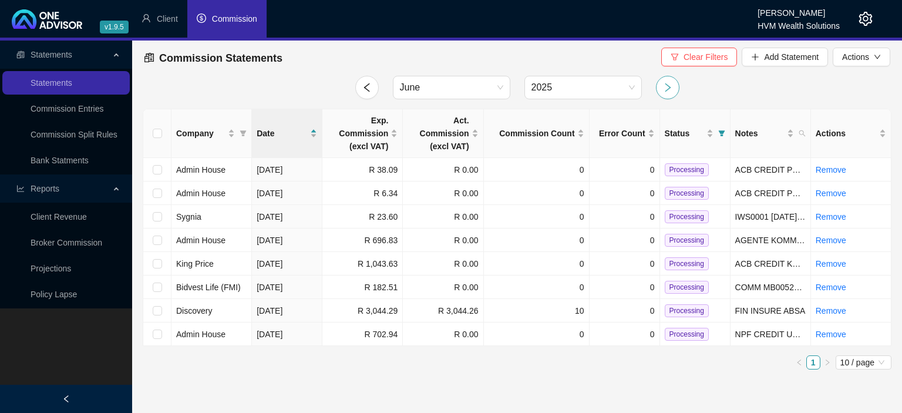
click at [671, 83] on icon "right" at bounding box center [667, 87] width 11 height 11
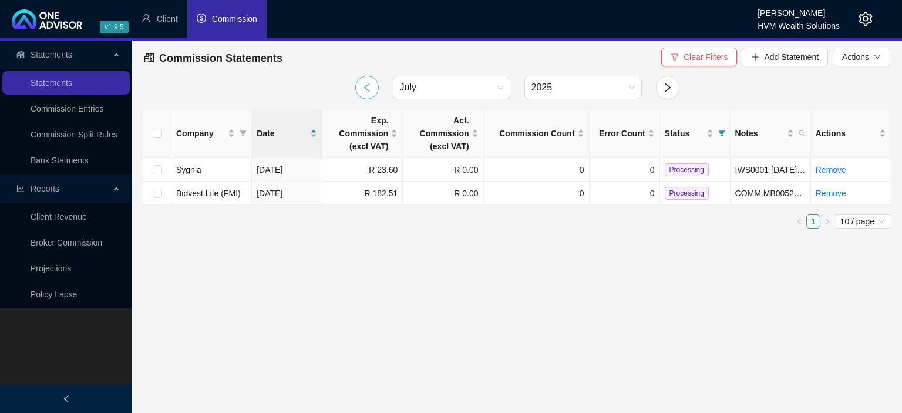
click at [363, 90] on icon "left" at bounding box center [367, 87] width 11 height 11
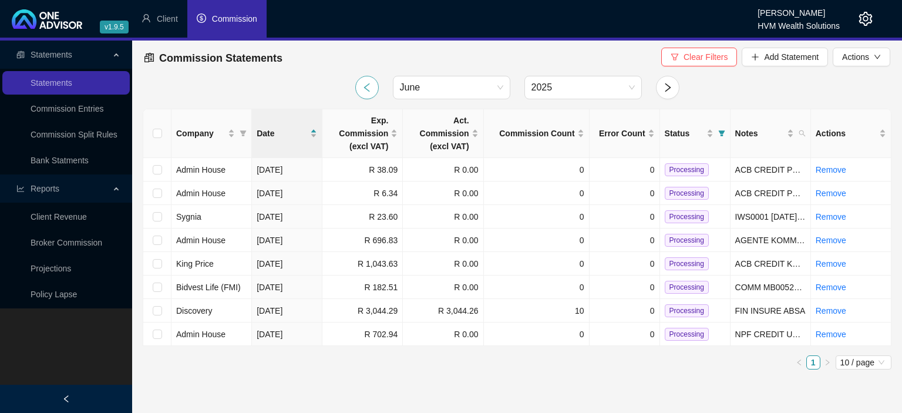
click at [363, 89] on icon "left" at bounding box center [367, 87] width 11 height 11
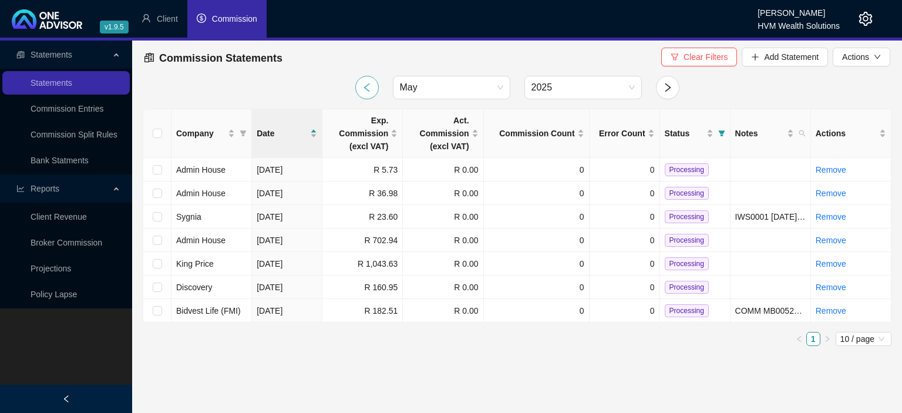
click at [363, 89] on icon "left" at bounding box center [367, 87] width 11 height 11
